Goal: Entertainment & Leisure: Consume media (video, audio)

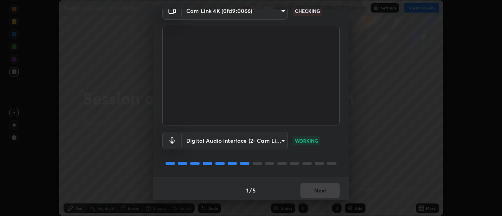
scroll to position [41, 0]
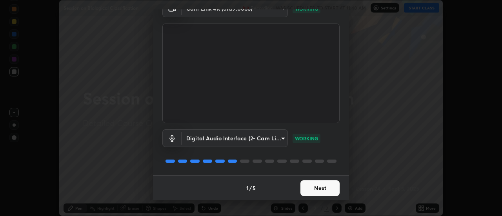
click at [318, 190] on button "Next" at bounding box center [319, 188] width 39 height 16
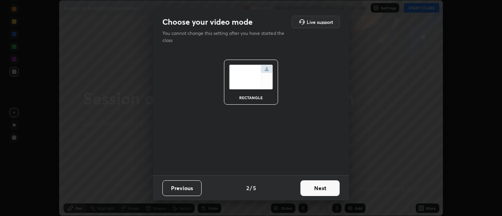
scroll to position [0, 0]
click at [316, 189] on button "Next" at bounding box center [319, 188] width 39 height 16
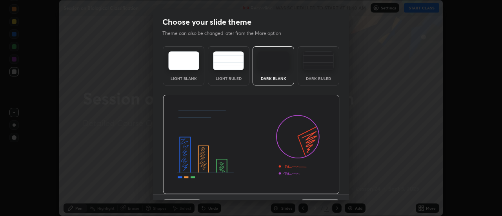
click at [318, 190] on img at bounding box center [251, 145] width 177 height 100
click at [320, 190] on img at bounding box center [251, 145] width 177 height 100
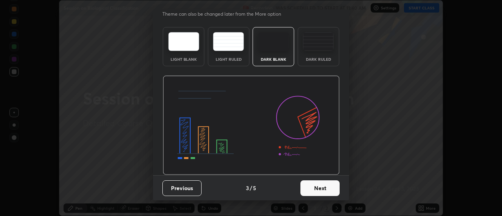
click at [318, 188] on button "Next" at bounding box center [319, 188] width 39 height 16
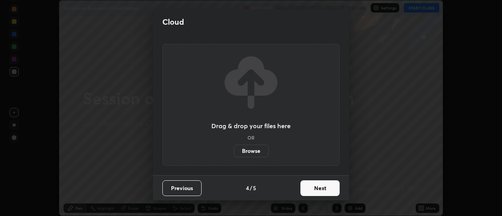
click at [319, 188] on button "Next" at bounding box center [319, 188] width 39 height 16
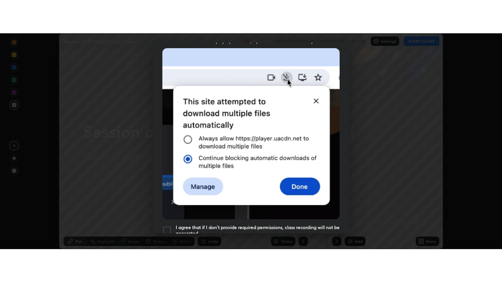
scroll to position [201, 0]
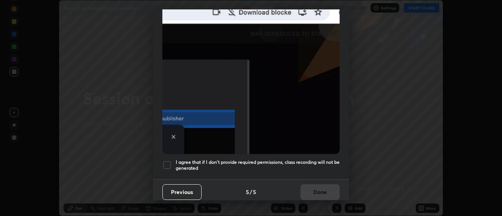
click at [195, 159] on h5 "I agree that if I don't provide required permissions, class recording will not …" at bounding box center [258, 165] width 164 height 12
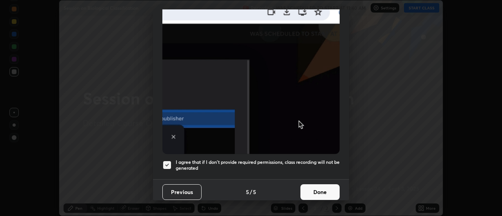
click at [327, 191] on button "Done" at bounding box center [319, 192] width 39 height 16
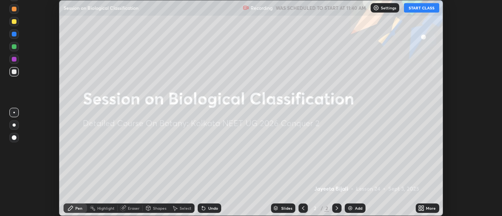
click at [421, 209] on icon at bounding box center [421, 208] width 6 height 6
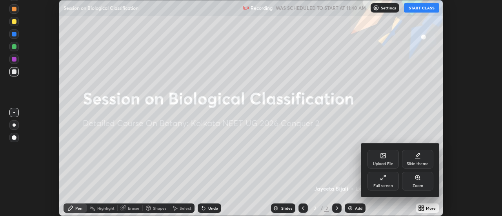
click at [386, 181] on div "Full screen" at bounding box center [382, 181] width 31 height 19
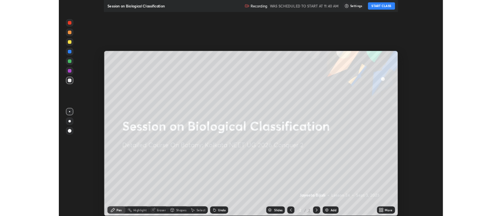
scroll to position [282, 502]
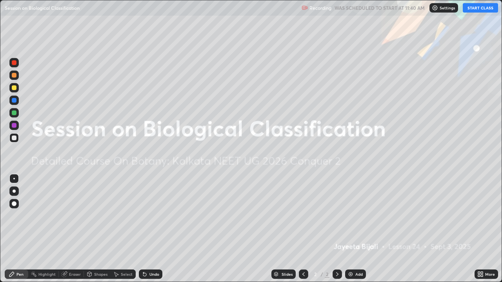
click at [479, 10] on button "START CLASS" at bounding box center [480, 7] width 35 height 9
click at [348, 216] on img at bounding box center [350, 274] width 6 height 6
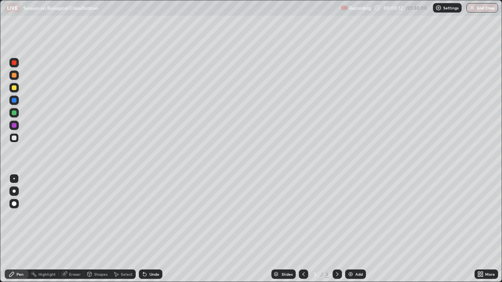
click at [15, 114] on div at bounding box center [14, 113] width 5 height 5
click at [126, 14] on div "LIVE Session on Biological Classification" at bounding box center [171, 8] width 333 height 16
click at [157, 13] on div "LIVE Session on Biological Classification" at bounding box center [171, 8] width 333 height 16
click at [183, 14] on div "LIVE Session on Biological Classification" at bounding box center [171, 8] width 333 height 16
click at [14, 139] on div at bounding box center [14, 138] width 5 height 5
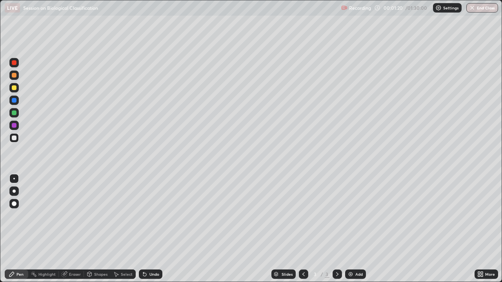
click at [218, 15] on div "LIVE Session on Biological Classification" at bounding box center [171, 8] width 333 height 16
click at [218, 11] on div "LIVE Session on Biological Classification" at bounding box center [171, 8] width 333 height 16
click at [221, 15] on div "LIVE Session on Biological Classification" at bounding box center [171, 8] width 333 height 16
click at [153, 216] on div "Undo" at bounding box center [154, 274] width 10 height 4
click at [154, 216] on div "Undo" at bounding box center [154, 274] width 10 height 4
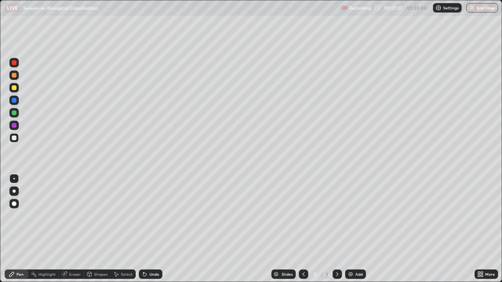
click at [154, 216] on div "Undo" at bounding box center [154, 274] width 10 height 4
click at [155, 216] on div "Undo" at bounding box center [154, 274] width 10 height 4
click at [149, 216] on div "Undo" at bounding box center [154, 274] width 10 height 4
click at [14, 139] on div at bounding box center [14, 138] width 5 height 5
click at [15, 192] on div at bounding box center [14, 191] width 3 height 3
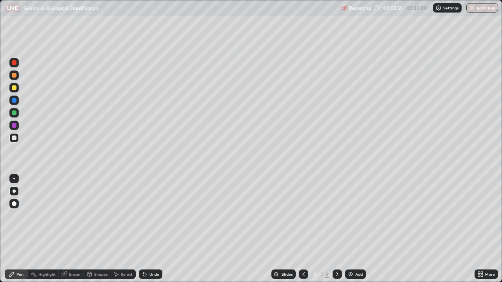
click at [151, 216] on div "Undo" at bounding box center [154, 274] width 10 height 4
click at [74, 216] on div "Eraser" at bounding box center [75, 274] width 12 height 4
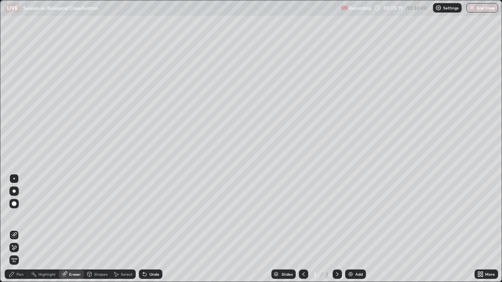
click at [14, 216] on icon at bounding box center [12, 274] width 6 height 6
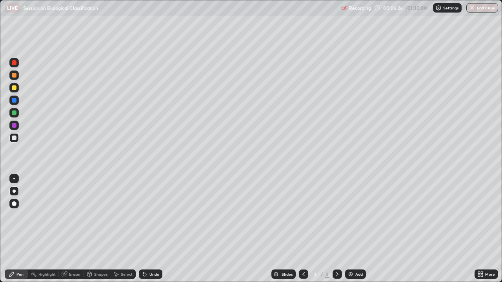
click at [301, 15] on div "LIVE Session on Biological Classification" at bounding box center [171, 8] width 333 height 16
click at [14, 89] on div at bounding box center [14, 87] width 5 height 5
click at [13, 178] on div at bounding box center [13, 178] width 9 height 9
click at [151, 216] on div "Undo" at bounding box center [154, 274] width 10 height 4
click at [153, 216] on div "Undo" at bounding box center [154, 274] width 10 height 4
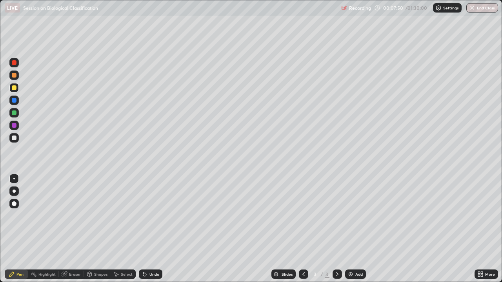
click at [152, 216] on div "Undo" at bounding box center [154, 274] width 10 height 4
click at [151, 216] on div "Undo" at bounding box center [154, 274] width 10 height 4
click at [150, 216] on div "Undo" at bounding box center [151, 274] width 24 height 9
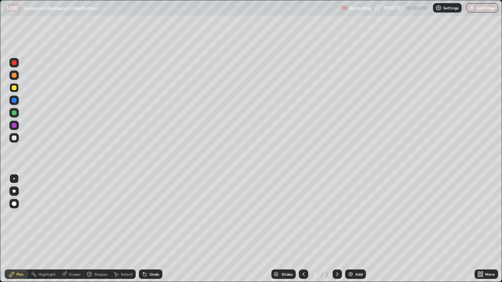
click at [149, 216] on div "Undo" at bounding box center [151, 274] width 24 height 9
click at [13, 75] on div at bounding box center [14, 75] width 5 height 5
click at [15, 64] on div at bounding box center [14, 62] width 5 height 5
click at [15, 125] on div at bounding box center [14, 125] width 5 height 5
click at [13, 90] on div at bounding box center [13, 87] width 9 height 9
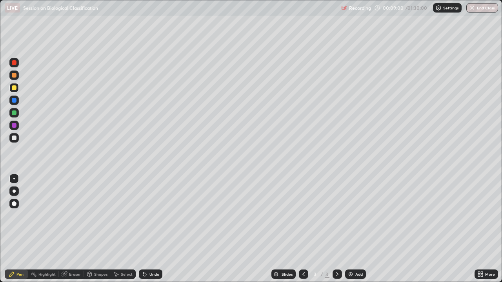
click at [15, 76] on div at bounding box center [14, 75] width 5 height 5
click at [13, 91] on div at bounding box center [13, 87] width 9 height 9
click at [74, 216] on div "Eraser" at bounding box center [75, 274] width 12 height 4
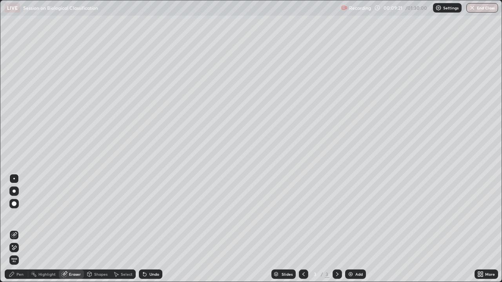
click at [20, 216] on div "Pen" at bounding box center [19, 274] width 7 height 4
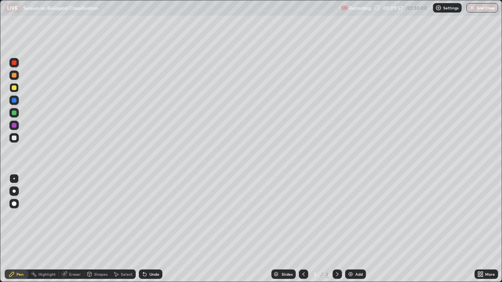
click at [17, 76] on div at bounding box center [13, 75] width 9 height 9
click at [16, 63] on div at bounding box center [14, 62] width 5 height 5
click at [15, 126] on div at bounding box center [14, 125] width 5 height 5
click at [14, 114] on div at bounding box center [14, 113] width 5 height 5
click at [118, 216] on icon at bounding box center [116, 274] width 6 height 6
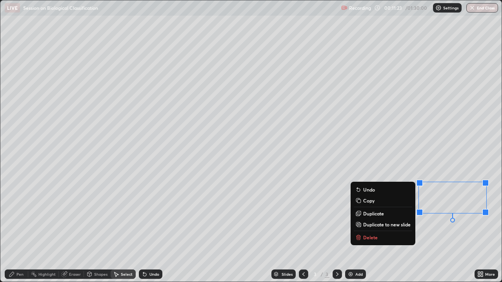
click at [439, 216] on div "0 ° Undo Copy Duplicate Duplicate to new slide Delete" at bounding box center [250, 140] width 501 height 281
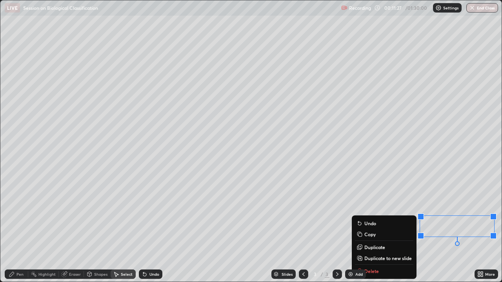
click at [439, 216] on div "0 ° Undo Copy Duplicate Duplicate to new slide Delete" at bounding box center [250, 140] width 501 height 281
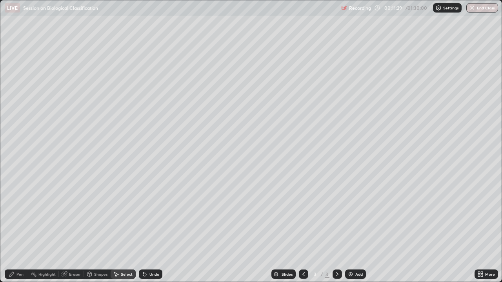
click at [18, 216] on div "Pen" at bounding box center [19, 274] width 7 height 4
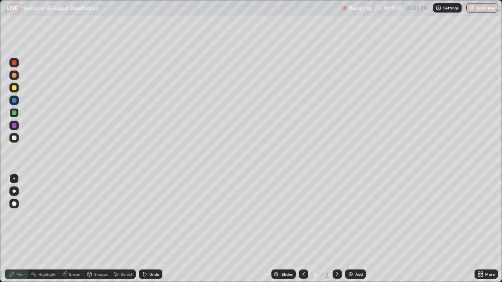
click at [14, 114] on div at bounding box center [14, 113] width 5 height 5
click at [14, 191] on div at bounding box center [14, 191] width 3 height 3
click at [13, 137] on div at bounding box center [14, 138] width 5 height 5
click at [350, 216] on img at bounding box center [350, 274] width 6 height 6
click at [123, 216] on div "Select" at bounding box center [127, 274] width 12 height 4
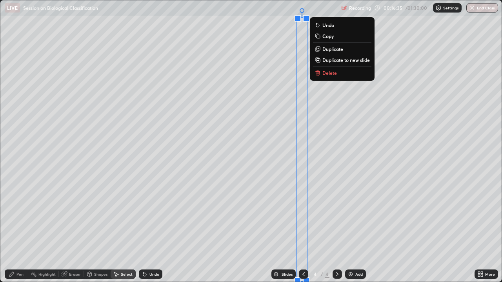
click at [96, 216] on div "0 ° Undo Copy Duplicate Duplicate to new slide Delete" at bounding box center [250, 140] width 501 height 281
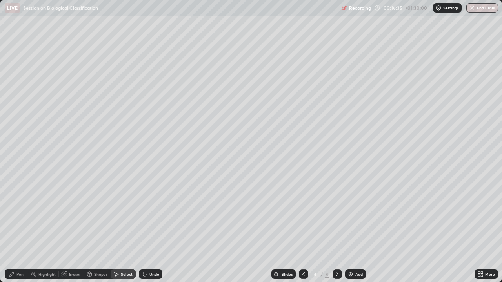
click at [22, 216] on div "Pen" at bounding box center [19, 274] width 7 height 4
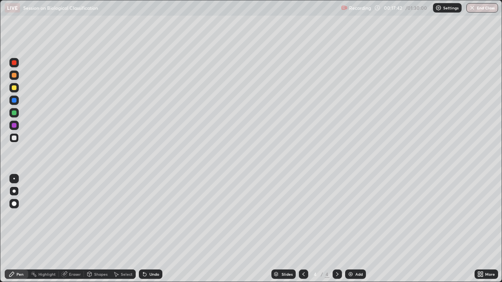
click at [147, 216] on div "Undo" at bounding box center [151, 274] width 24 height 9
click at [148, 216] on div "Undo" at bounding box center [151, 274] width 24 height 9
click at [147, 216] on div "Undo" at bounding box center [151, 274] width 24 height 9
click at [143, 216] on div "Undo" at bounding box center [149, 275] width 27 height 16
click at [142, 216] on div "Undo" at bounding box center [149, 275] width 27 height 16
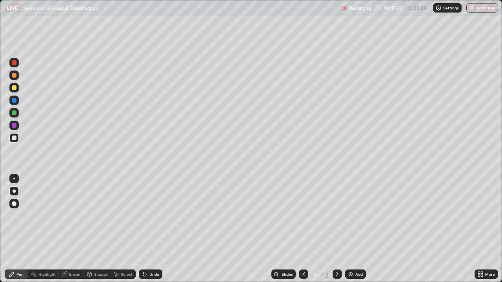
click at [143, 216] on div "Undo" at bounding box center [149, 275] width 27 height 16
click at [142, 216] on div "Undo" at bounding box center [149, 275] width 27 height 16
click at [13, 87] on div at bounding box center [14, 87] width 5 height 5
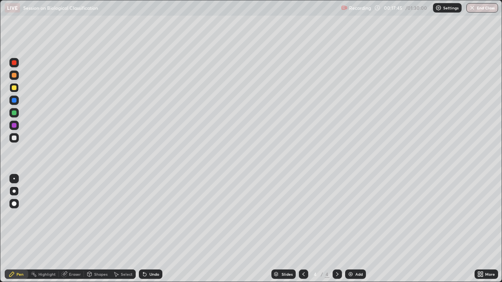
click at [13, 181] on div at bounding box center [13, 178] width 9 height 9
click at [147, 216] on div "Undo" at bounding box center [151, 274] width 24 height 9
click at [148, 216] on div "Undo" at bounding box center [151, 274] width 24 height 9
click at [147, 216] on div "Undo" at bounding box center [151, 274] width 24 height 9
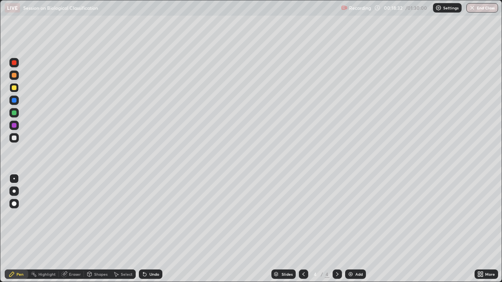
click at [147, 216] on div "Undo" at bounding box center [151, 274] width 24 height 9
click at [143, 216] on icon at bounding box center [144, 274] width 3 height 3
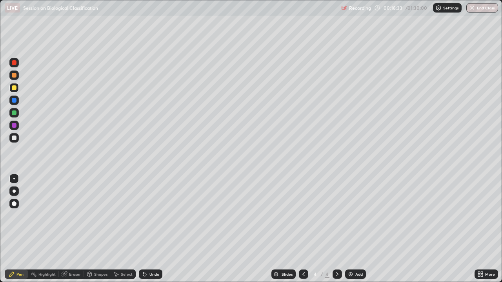
click at [145, 216] on icon at bounding box center [145, 274] width 6 height 6
click at [144, 216] on icon at bounding box center [144, 274] width 3 height 3
click at [143, 216] on icon at bounding box center [145, 274] width 6 height 6
click at [143, 216] on icon at bounding box center [144, 274] width 3 height 3
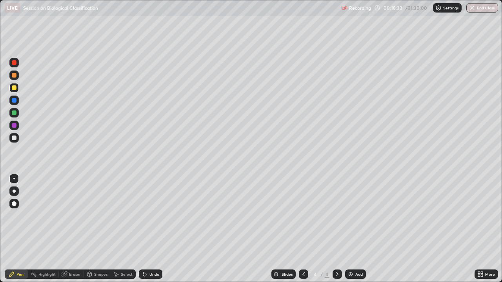
click at [143, 216] on icon at bounding box center [144, 274] width 3 height 3
click at [143, 216] on icon at bounding box center [145, 274] width 6 height 6
click at [154, 216] on div "Undo" at bounding box center [154, 274] width 10 height 4
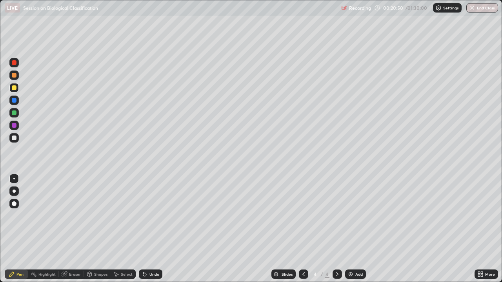
click at [145, 216] on icon at bounding box center [145, 274] width 6 height 6
click at [146, 216] on icon at bounding box center [145, 274] width 6 height 6
click at [145, 216] on icon at bounding box center [145, 274] width 6 height 6
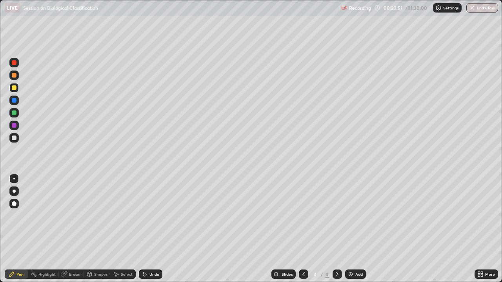
click at [145, 216] on icon at bounding box center [145, 274] width 6 height 6
click at [146, 216] on icon at bounding box center [145, 274] width 6 height 6
click at [147, 216] on div "Undo" at bounding box center [151, 274] width 24 height 9
click at [147, 216] on div "Undo" at bounding box center [149, 275] width 27 height 16
click at [15, 77] on div at bounding box center [14, 75] width 5 height 5
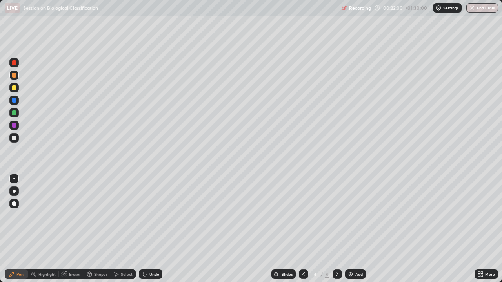
click at [147, 216] on div "Undo" at bounding box center [151, 274] width 24 height 9
click at [148, 216] on div "Undo" at bounding box center [151, 274] width 24 height 9
click at [149, 216] on div "Undo" at bounding box center [154, 274] width 10 height 4
click at [16, 65] on div at bounding box center [13, 62] width 9 height 9
click at [10, 126] on div at bounding box center [13, 125] width 9 height 9
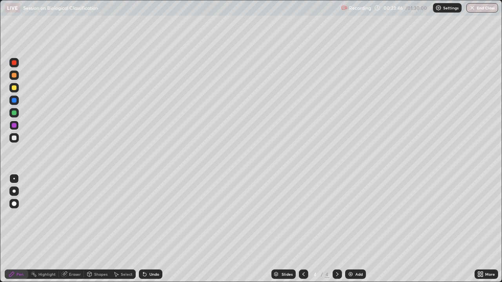
click at [145, 216] on div "Undo" at bounding box center [151, 274] width 24 height 9
click at [146, 216] on icon at bounding box center [145, 274] width 6 height 6
click at [147, 216] on div "Undo" at bounding box center [151, 274] width 24 height 9
click at [13, 113] on div at bounding box center [14, 113] width 5 height 5
click at [15, 64] on div at bounding box center [14, 62] width 5 height 5
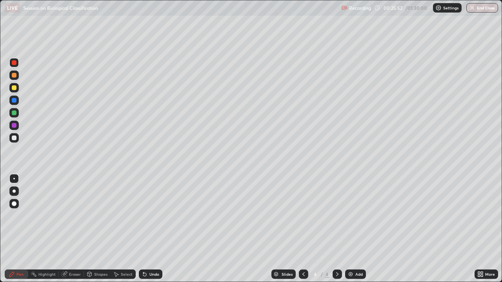
click at [303, 216] on icon at bounding box center [303, 274] width 6 height 6
click at [15, 113] on div at bounding box center [14, 113] width 5 height 5
click at [12, 63] on div at bounding box center [14, 62] width 5 height 5
click at [13, 137] on div at bounding box center [14, 138] width 5 height 5
click at [336, 216] on icon at bounding box center [337, 274] width 6 height 6
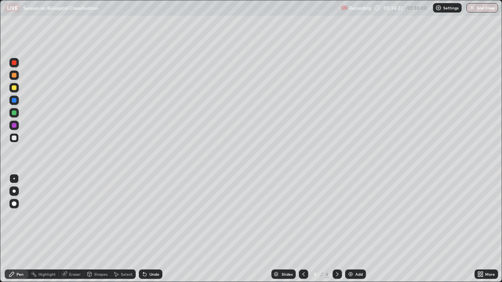
click at [350, 216] on img at bounding box center [350, 274] width 6 height 6
click at [302, 216] on icon at bounding box center [303, 274] width 6 height 6
click at [303, 216] on icon at bounding box center [303, 274] width 6 height 6
click at [15, 114] on div at bounding box center [14, 113] width 5 height 5
click at [336, 216] on icon at bounding box center [337, 274] width 6 height 6
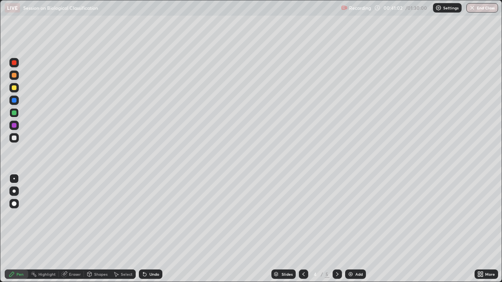
click at [333, 216] on div at bounding box center [336, 274] width 9 height 9
click at [143, 216] on icon at bounding box center [144, 274] width 3 height 3
click at [303, 216] on icon at bounding box center [303, 274] width 6 height 6
click at [337, 216] on icon at bounding box center [337, 274] width 6 height 6
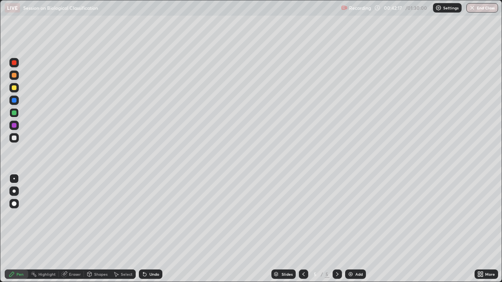
click at [350, 216] on img at bounding box center [350, 274] width 6 height 6
click at [13, 138] on div at bounding box center [14, 138] width 5 height 5
click at [143, 216] on icon at bounding box center [144, 274] width 3 height 3
click at [13, 204] on div at bounding box center [14, 203] width 5 height 5
click at [14, 179] on div at bounding box center [14, 179] width 2 height 2
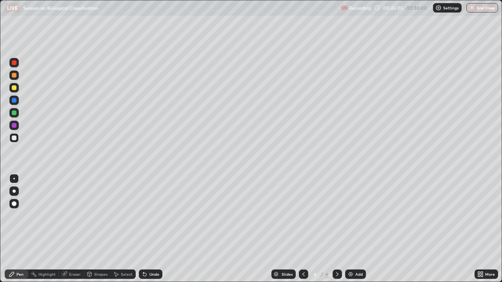
click at [73, 216] on div "Eraser" at bounding box center [75, 274] width 12 height 4
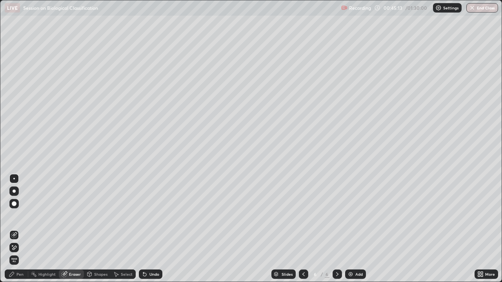
click at [13, 216] on icon at bounding box center [12, 274] width 6 height 6
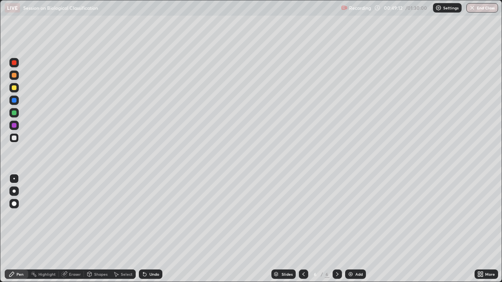
click at [68, 216] on div "Eraser" at bounding box center [71, 274] width 25 height 9
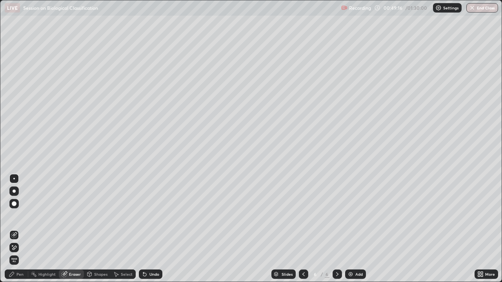
click at [17, 216] on div "Pen" at bounding box center [19, 274] width 7 height 4
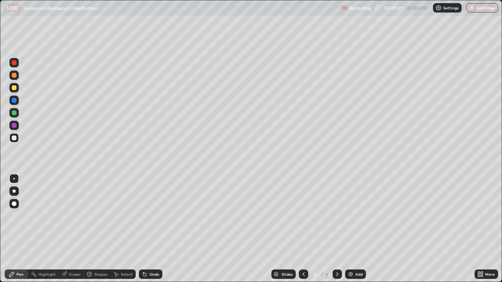
click at [12, 216] on icon at bounding box center [12, 274] width 6 height 6
click at [70, 216] on div "Eraser" at bounding box center [75, 274] width 12 height 4
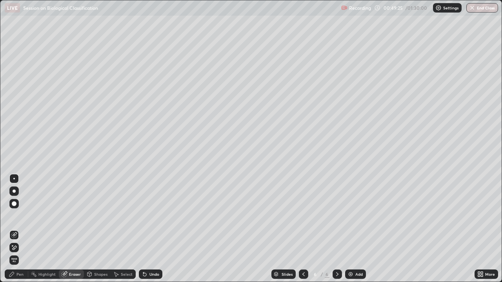
click at [20, 216] on div "Pen" at bounding box center [19, 274] width 7 height 4
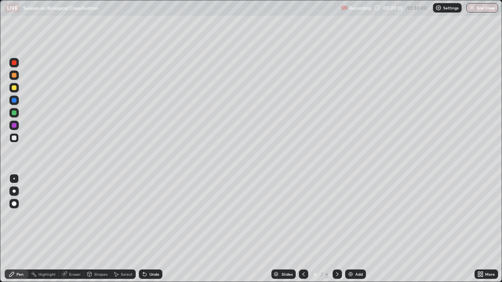
click at [14, 88] on div at bounding box center [14, 87] width 5 height 5
click at [13, 139] on div at bounding box center [14, 138] width 5 height 5
click at [14, 75] on div at bounding box center [14, 75] width 5 height 5
click at [301, 216] on icon at bounding box center [303, 274] width 6 height 6
click at [336, 216] on icon at bounding box center [337, 274] width 6 height 6
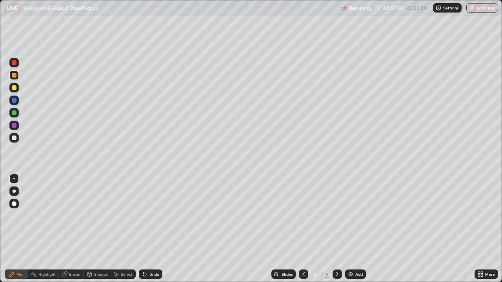
click at [303, 216] on icon at bounding box center [303, 274] width 6 height 6
click at [302, 216] on icon at bounding box center [303, 274] width 6 height 6
click at [303, 216] on icon at bounding box center [303, 274] width 6 height 6
click at [13, 123] on div at bounding box center [14, 125] width 5 height 5
click at [334, 216] on icon at bounding box center [337, 274] width 6 height 6
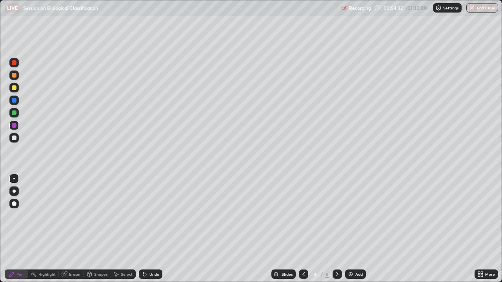
click at [336, 216] on icon at bounding box center [337, 274] width 6 height 6
click at [14, 140] on div at bounding box center [14, 138] width 5 height 5
click at [302, 216] on icon at bounding box center [303, 274] width 2 height 4
click at [303, 216] on icon at bounding box center [303, 274] width 6 height 6
click at [13, 114] on div at bounding box center [14, 113] width 5 height 5
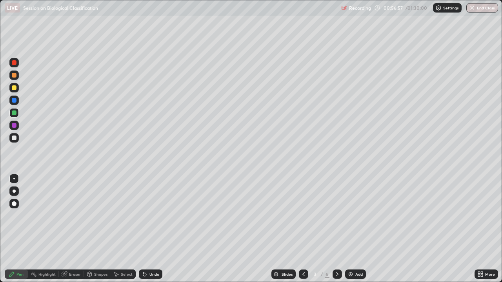
click at [336, 216] on icon at bounding box center [337, 274] width 6 height 6
click at [303, 216] on icon at bounding box center [303, 274] width 6 height 6
click at [15, 62] on div at bounding box center [14, 62] width 5 height 5
click at [15, 113] on div at bounding box center [14, 113] width 5 height 5
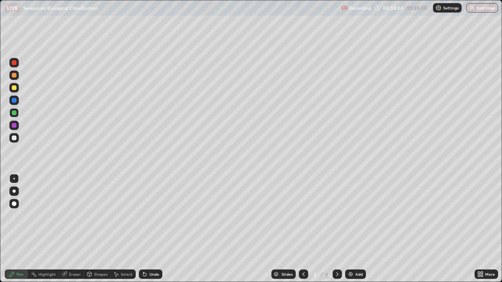
click at [17, 153] on div "Erase all" at bounding box center [14, 141] width 19 height 251
click at [12, 66] on div at bounding box center [13, 62] width 9 height 9
click at [15, 136] on div at bounding box center [14, 138] width 5 height 5
click at [17, 114] on div at bounding box center [13, 112] width 9 height 9
click at [14, 64] on div at bounding box center [14, 62] width 5 height 5
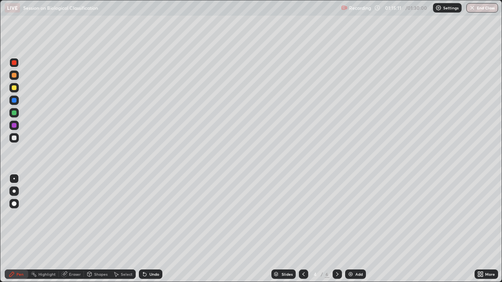
click at [13, 101] on div at bounding box center [14, 100] width 5 height 5
click at [336, 216] on icon at bounding box center [337, 274] width 6 height 6
click at [347, 216] on img at bounding box center [350, 274] width 6 height 6
click at [11, 141] on div at bounding box center [13, 137] width 9 height 9
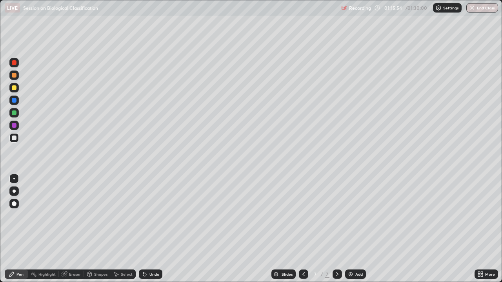
click at [14, 113] on div at bounding box center [14, 113] width 5 height 5
click at [14, 140] on div at bounding box center [14, 138] width 5 height 5
click at [301, 216] on icon at bounding box center [303, 274] width 6 height 6
click at [303, 216] on icon at bounding box center [303, 274] width 6 height 6
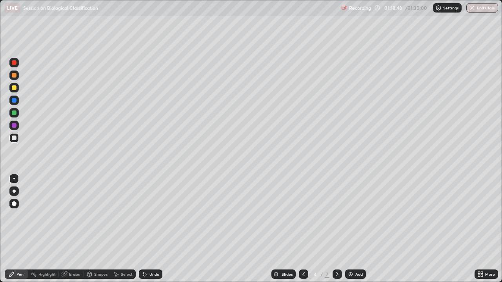
click at [372, 216] on div "Slides 4 / 7 Add" at bounding box center [318, 275] width 312 height 16
click at [336, 216] on icon at bounding box center [337, 274] width 2 height 4
click at [336, 216] on icon at bounding box center [337, 274] width 6 height 6
click at [302, 216] on icon at bounding box center [303, 274] width 6 height 6
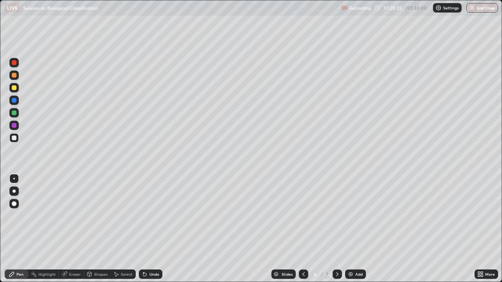
click at [306, 216] on div at bounding box center [303, 274] width 9 height 9
click at [303, 216] on icon at bounding box center [303, 274] width 6 height 6
click at [13, 112] on div at bounding box center [14, 113] width 5 height 5
click at [67, 216] on icon at bounding box center [64, 274] width 6 height 6
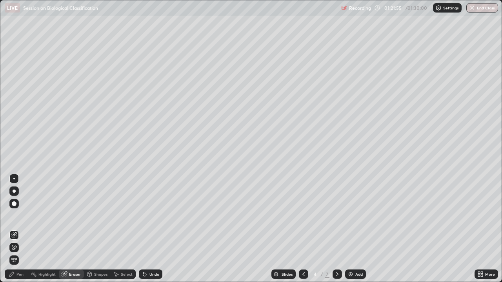
click at [15, 216] on div "Pen" at bounding box center [17, 274] width 24 height 9
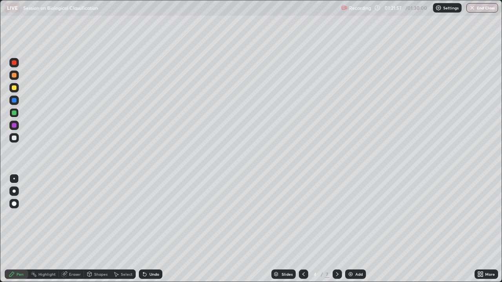
click at [12, 140] on div at bounding box center [14, 138] width 5 height 5
click at [152, 216] on div "Undo" at bounding box center [151, 274] width 24 height 9
click at [367, 216] on div "Slides 4 / 7 Add" at bounding box center [318, 275] width 312 height 16
click at [377, 216] on div "Slides 4 / 7 Add" at bounding box center [318, 275] width 312 height 16
click at [384, 216] on div "Slides 4 / 7 Add" at bounding box center [318, 275] width 312 height 16
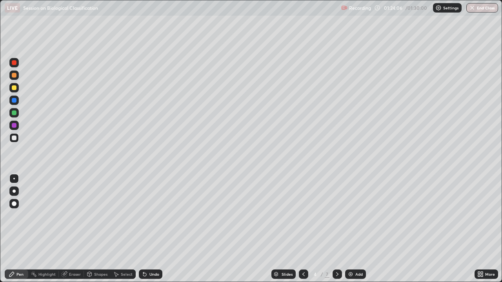
click at [385, 216] on div "Slides 4 / 7 Add" at bounding box center [318, 275] width 312 height 16
click at [395, 216] on div "Slides 4 / 7 Add" at bounding box center [318, 275] width 312 height 16
click at [391, 216] on div "Slides 4 / 7 Add" at bounding box center [318, 275] width 312 height 16
click at [397, 216] on div "Slides 4 / 7 Add" at bounding box center [318, 275] width 312 height 16
click at [404, 216] on div "Slides 4 / 7 Add" at bounding box center [318, 275] width 312 height 16
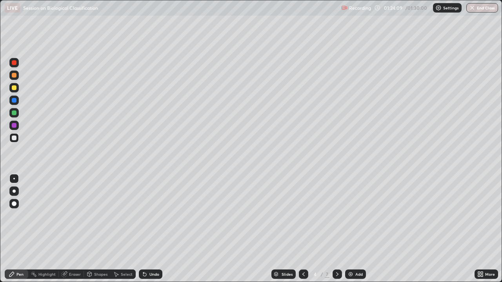
click at [397, 216] on div "Slides 4 / 7 Add" at bounding box center [318, 275] width 312 height 16
click at [396, 216] on div "Slides 4 / 7 Add" at bounding box center [318, 275] width 312 height 16
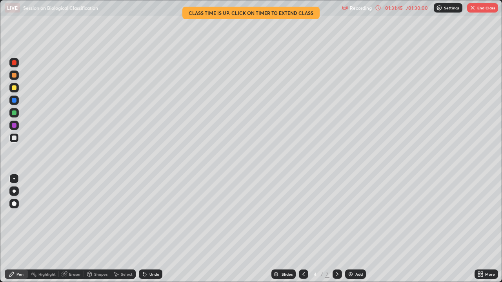
click at [483, 8] on button "End Class" at bounding box center [482, 7] width 31 height 9
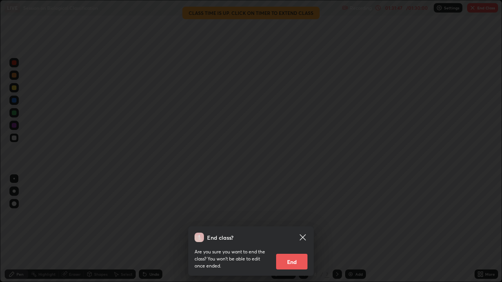
click at [290, 216] on button "End" at bounding box center [291, 262] width 31 height 16
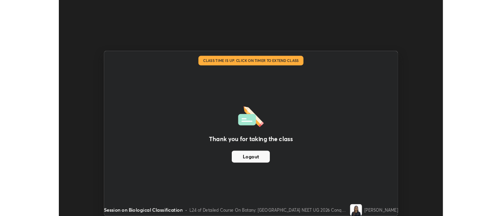
scroll to position [38985, 38699]
